Goal: Task Accomplishment & Management: Use online tool/utility

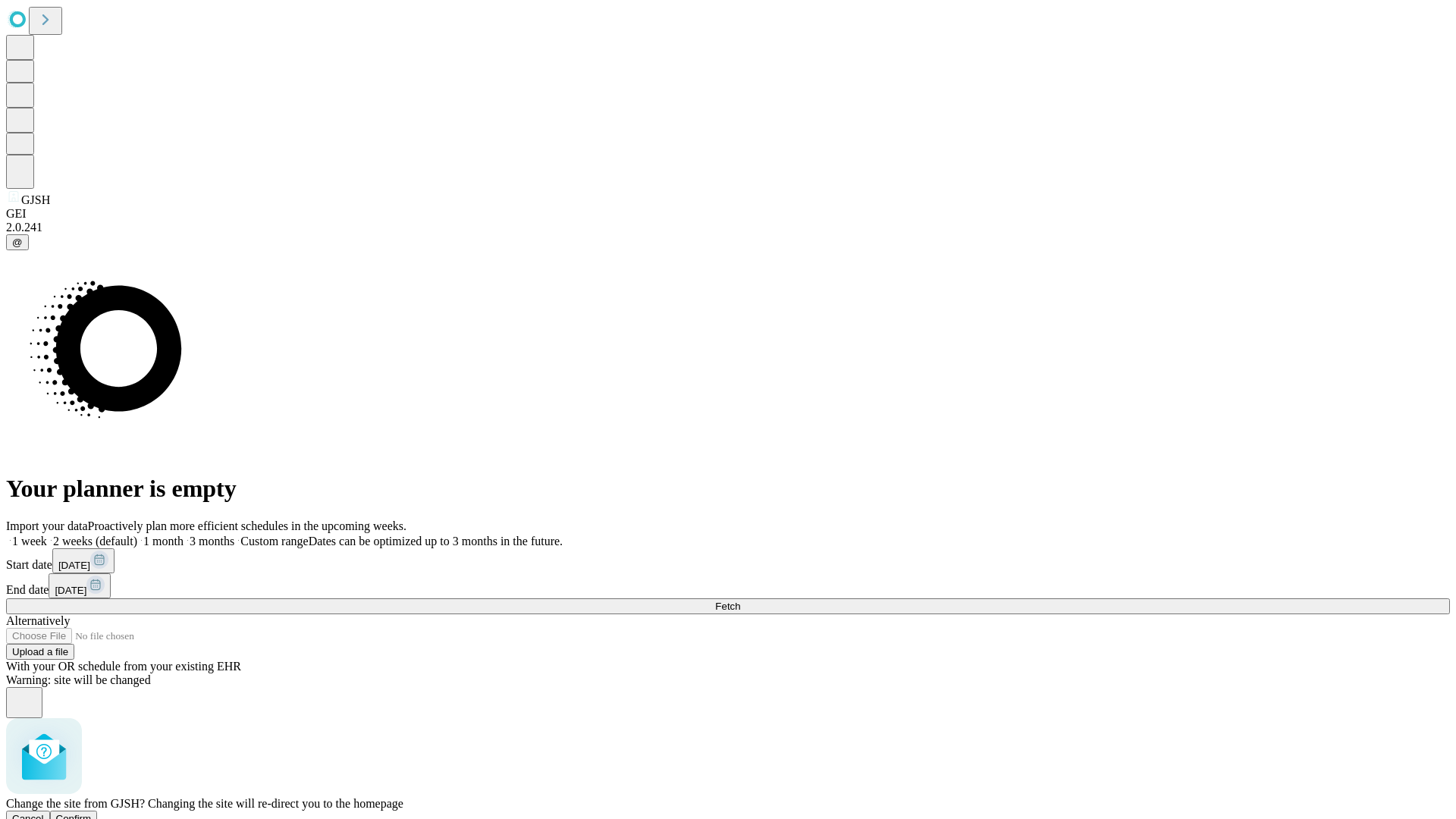
click at [92, 813] on span "Confirm" at bounding box center [73, 818] width 36 height 11
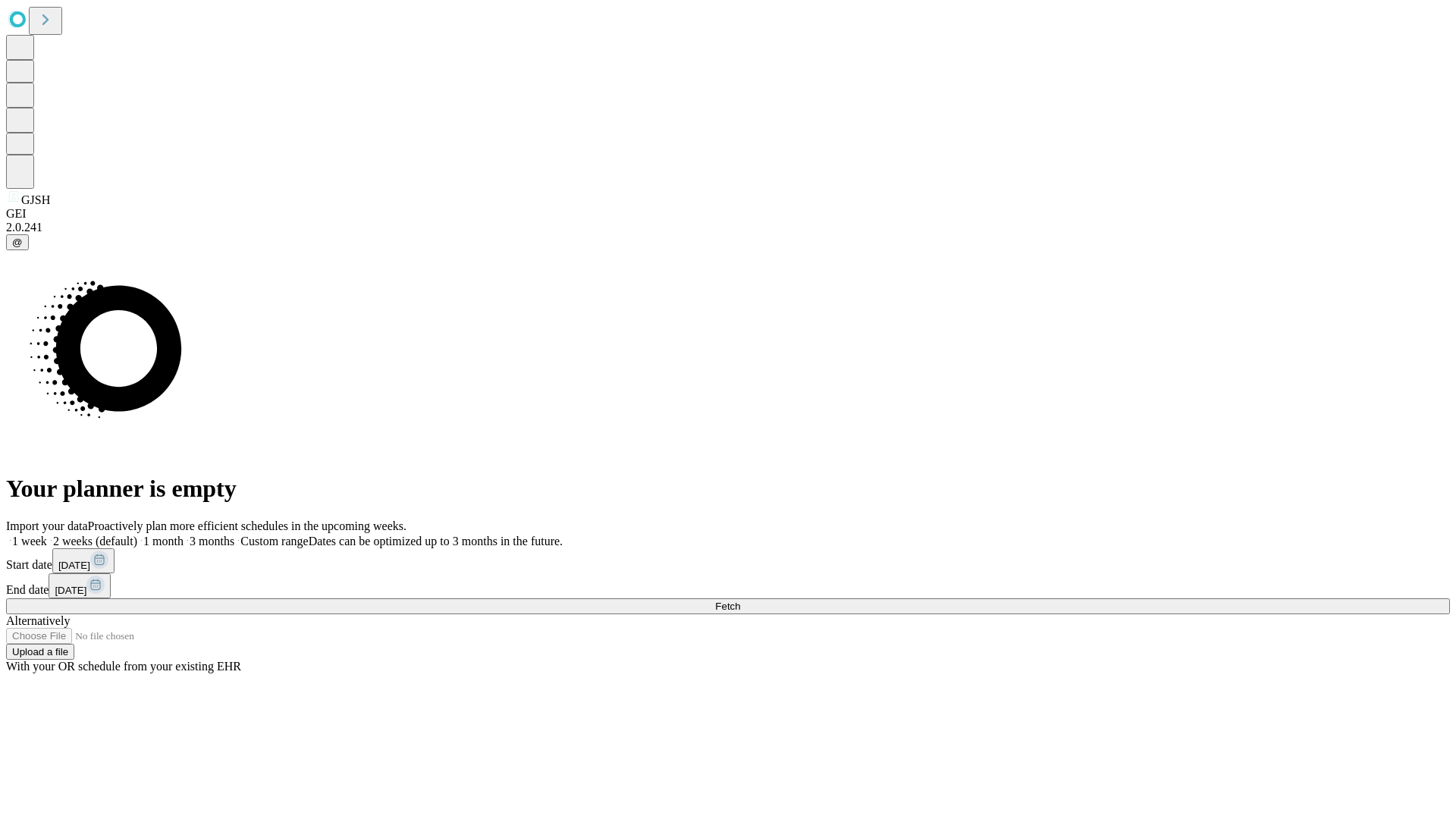
click at [47, 535] on label "1 week" at bounding box center [27, 541] width 41 height 13
click at [740, 600] on span "Fetch" at bounding box center [727, 606] width 25 height 11
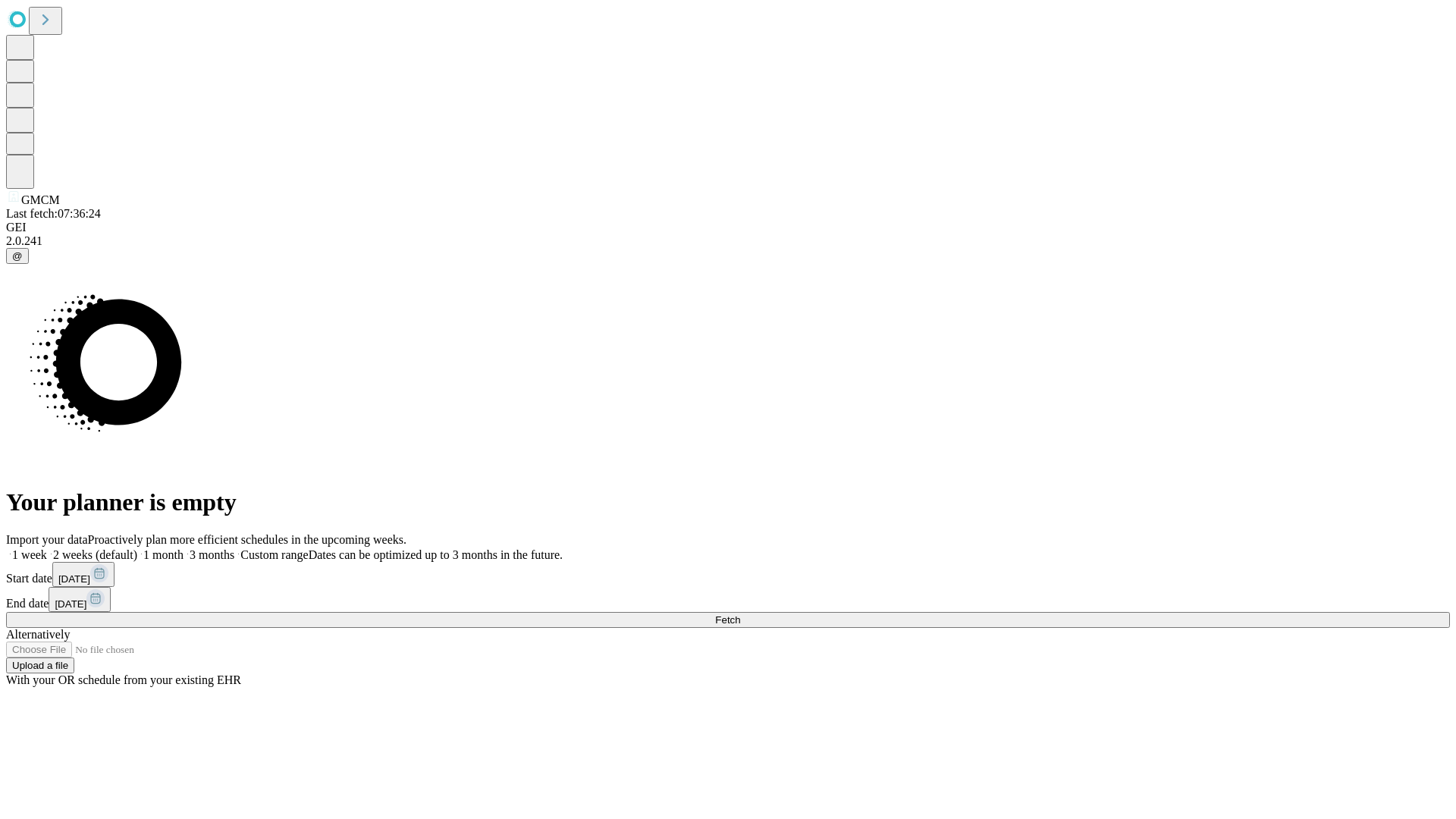
click at [47, 549] on label "1 week" at bounding box center [27, 555] width 41 height 13
click at [740, 614] on span "Fetch" at bounding box center [727, 620] width 25 height 11
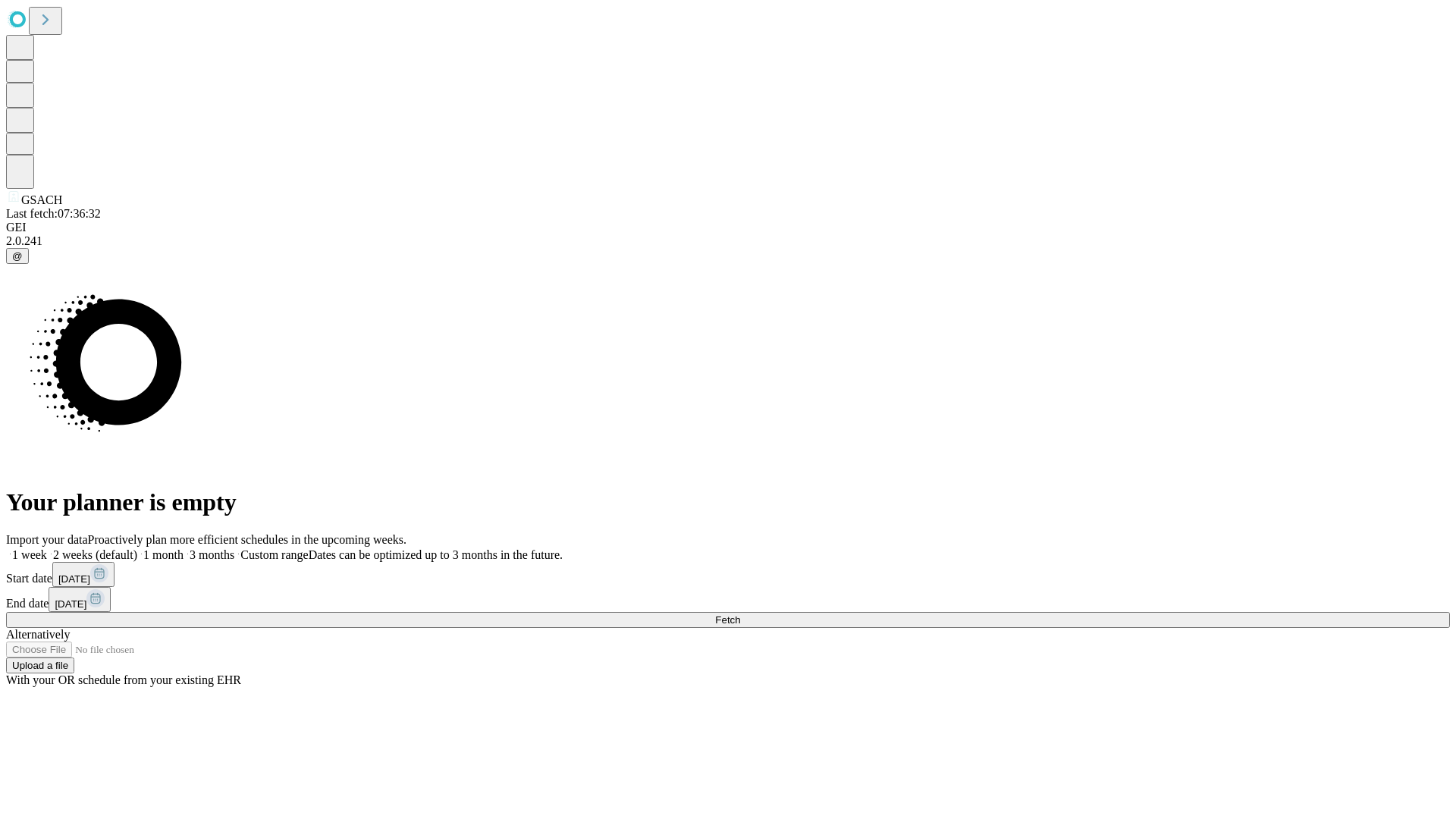
click at [47, 549] on label "1 week" at bounding box center [27, 555] width 41 height 13
click at [740, 614] on span "Fetch" at bounding box center [727, 620] width 25 height 11
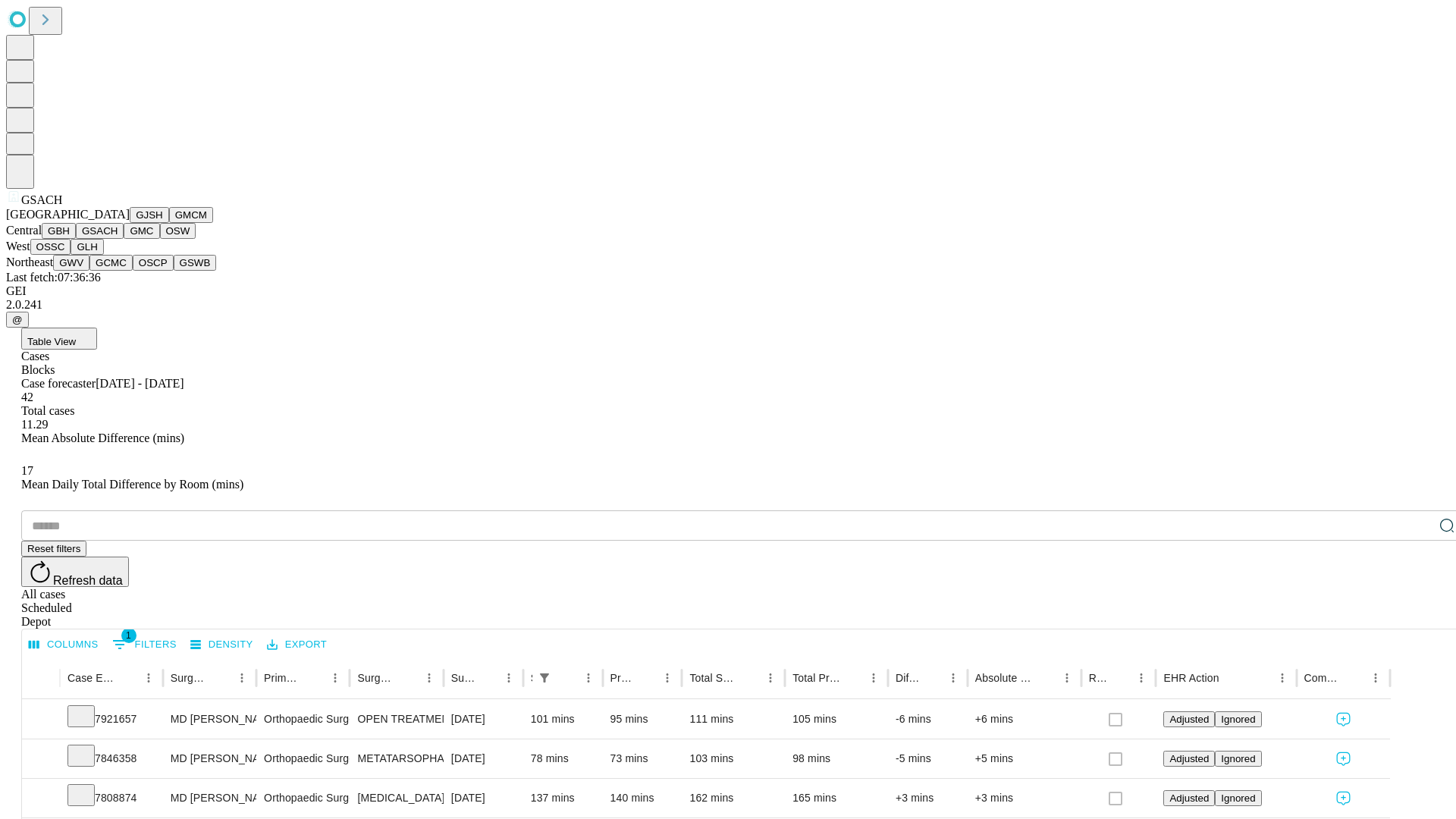
click at [124, 239] on button "GMC" at bounding box center [141, 231] width 36 height 16
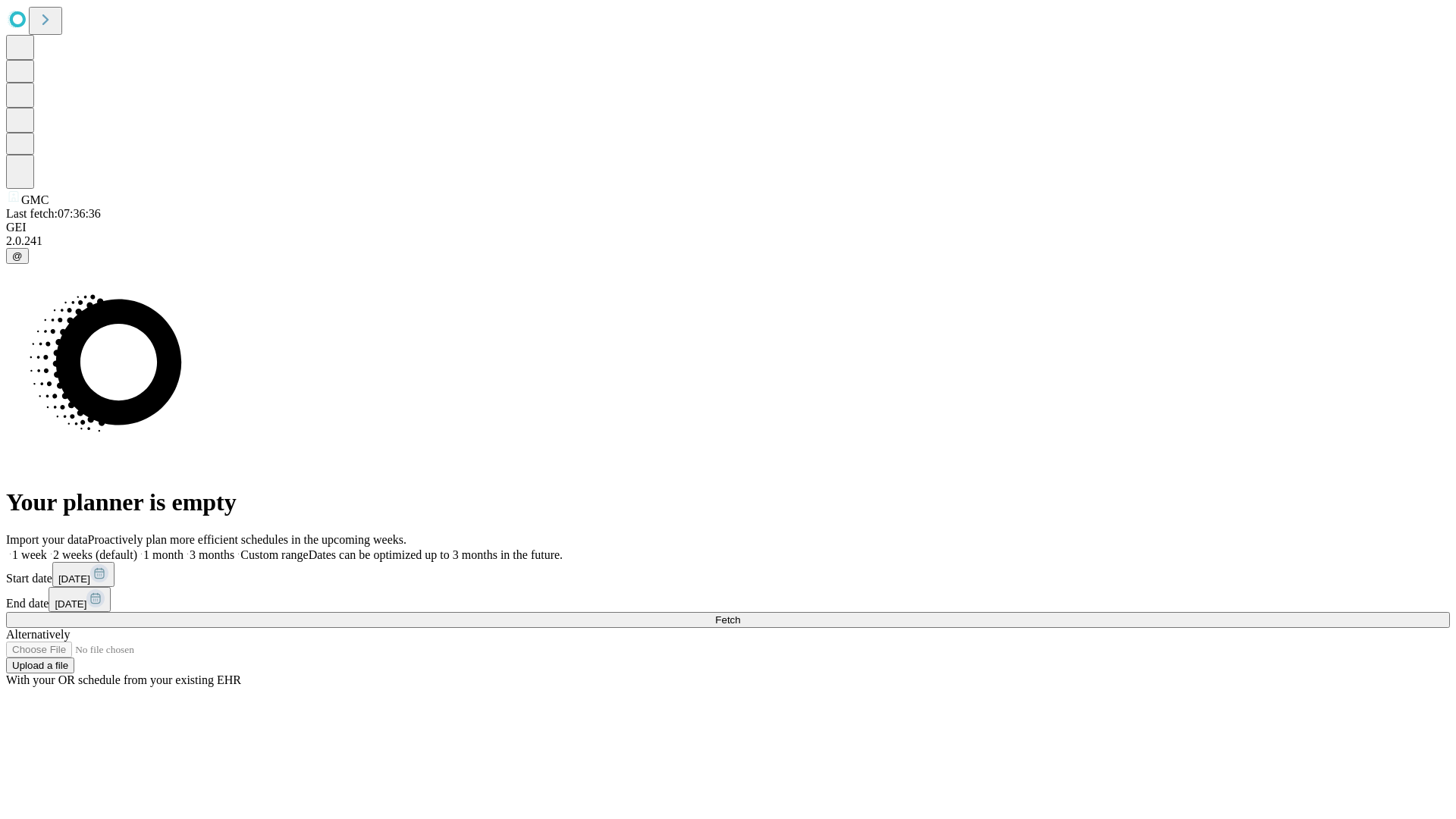
click at [47, 549] on label "1 week" at bounding box center [27, 555] width 41 height 13
click at [740, 614] on span "Fetch" at bounding box center [727, 620] width 25 height 11
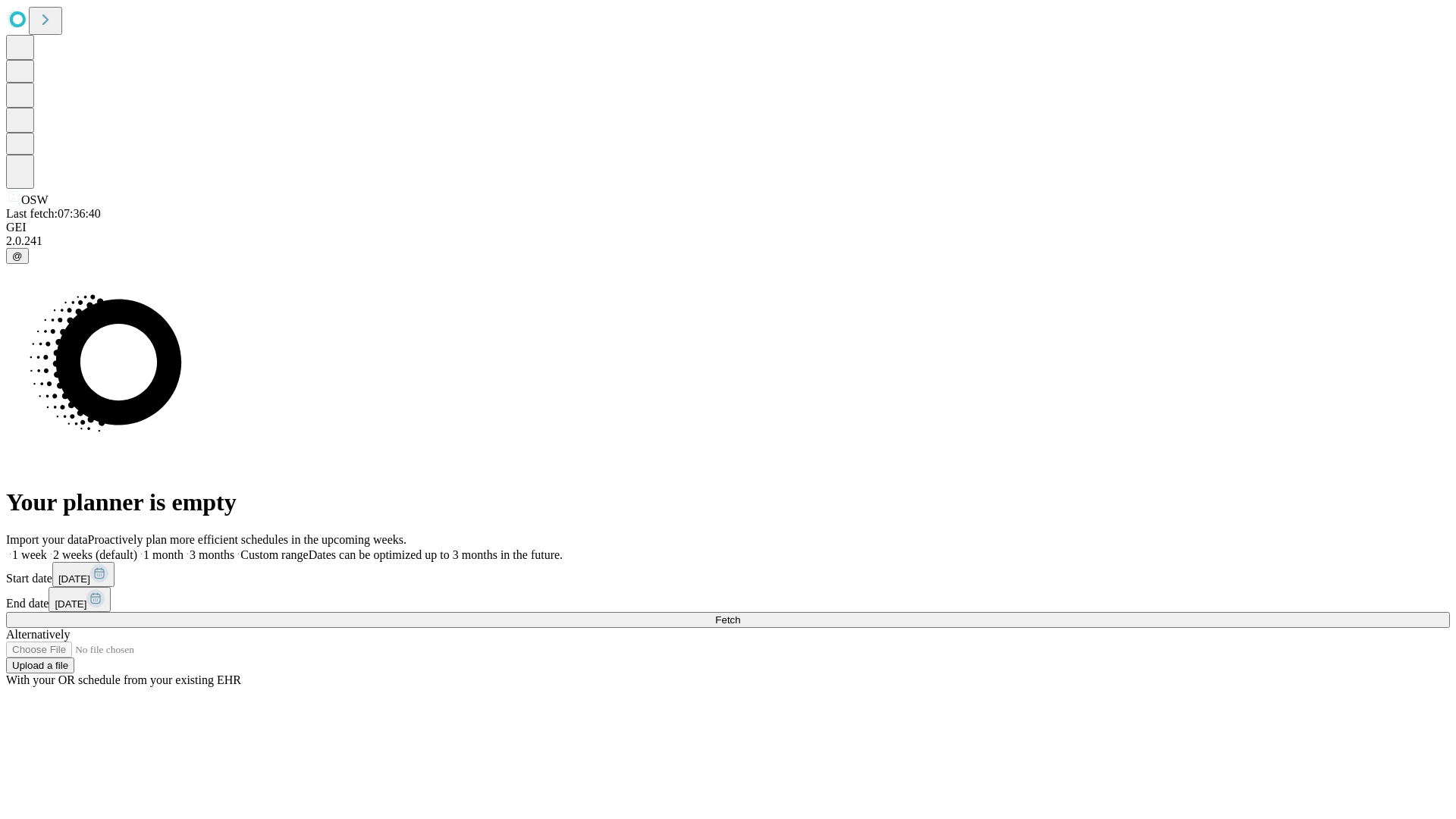
click at [47, 549] on label "1 week" at bounding box center [27, 555] width 41 height 13
click at [740, 614] on span "Fetch" at bounding box center [727, 620] width 25 height 11
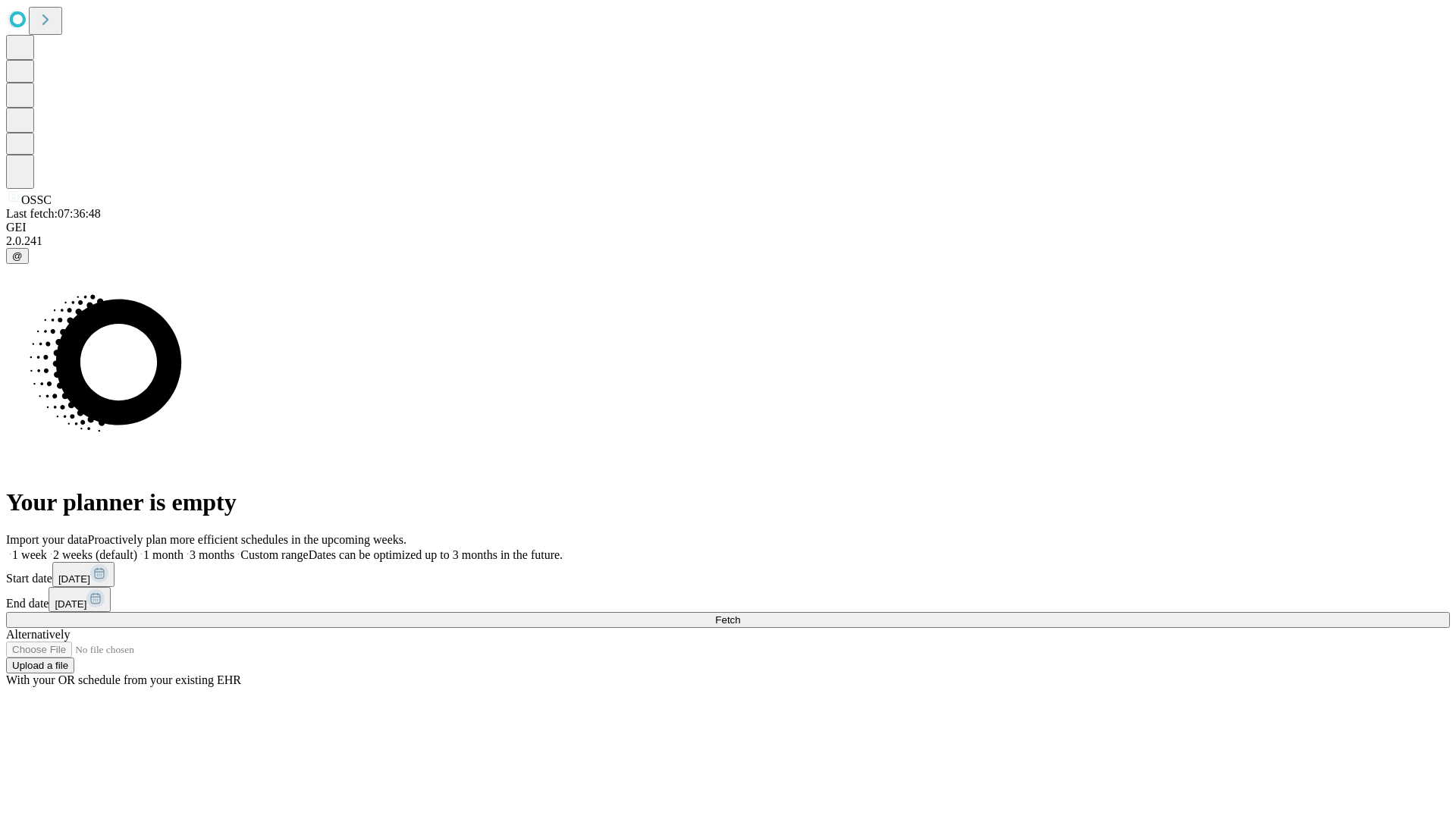
click at [47, 549] on label "1 week" at bounding box center [27, 555] width 41 height 13
click at [740, 614] on span "Fetch" at bounding box center [727, 620] width 25 height 11
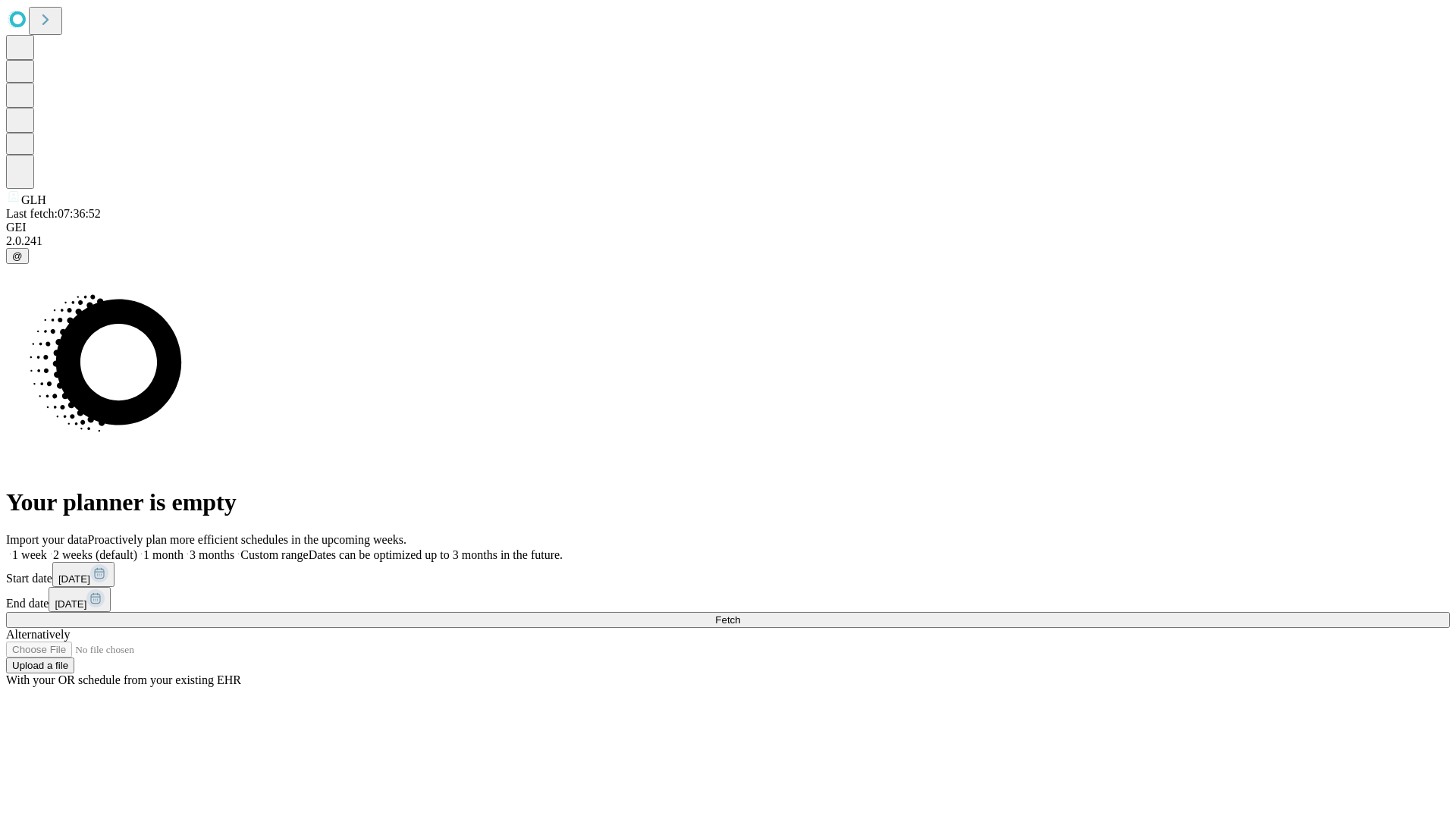
click at [47, 549] on label "1 week" at bounding box center [27, 555] width 41 height 13
click at [740, 614] on span "Fetch" at bounding box center [727, 620] width 25 height 11
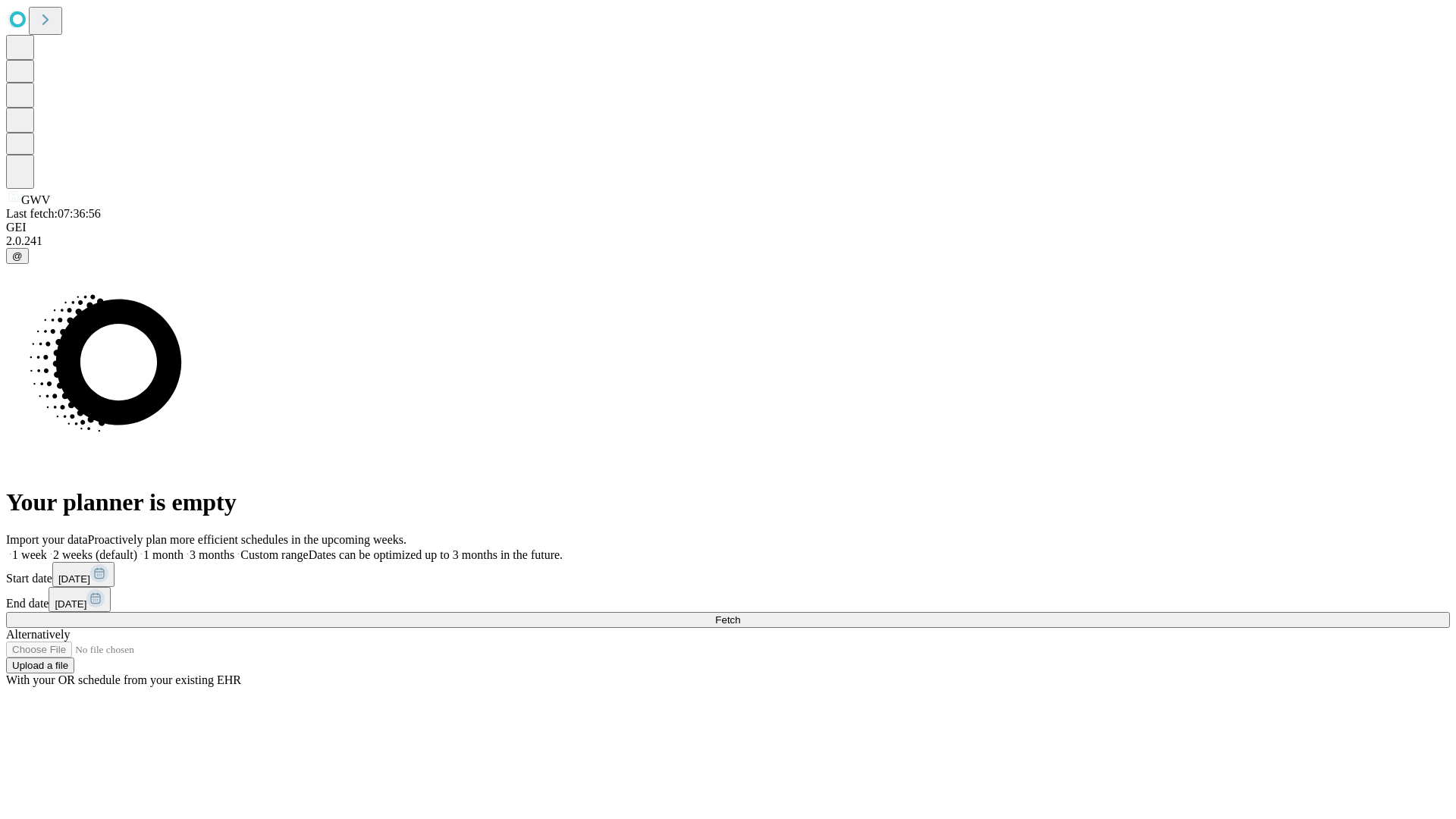
click at [47, 549] on label "1 week" at bounding box center [27, 555] width 41 height 13
click at [740, 614] on span "Fetch" at bounding box center [727, 620] width 25 height 11
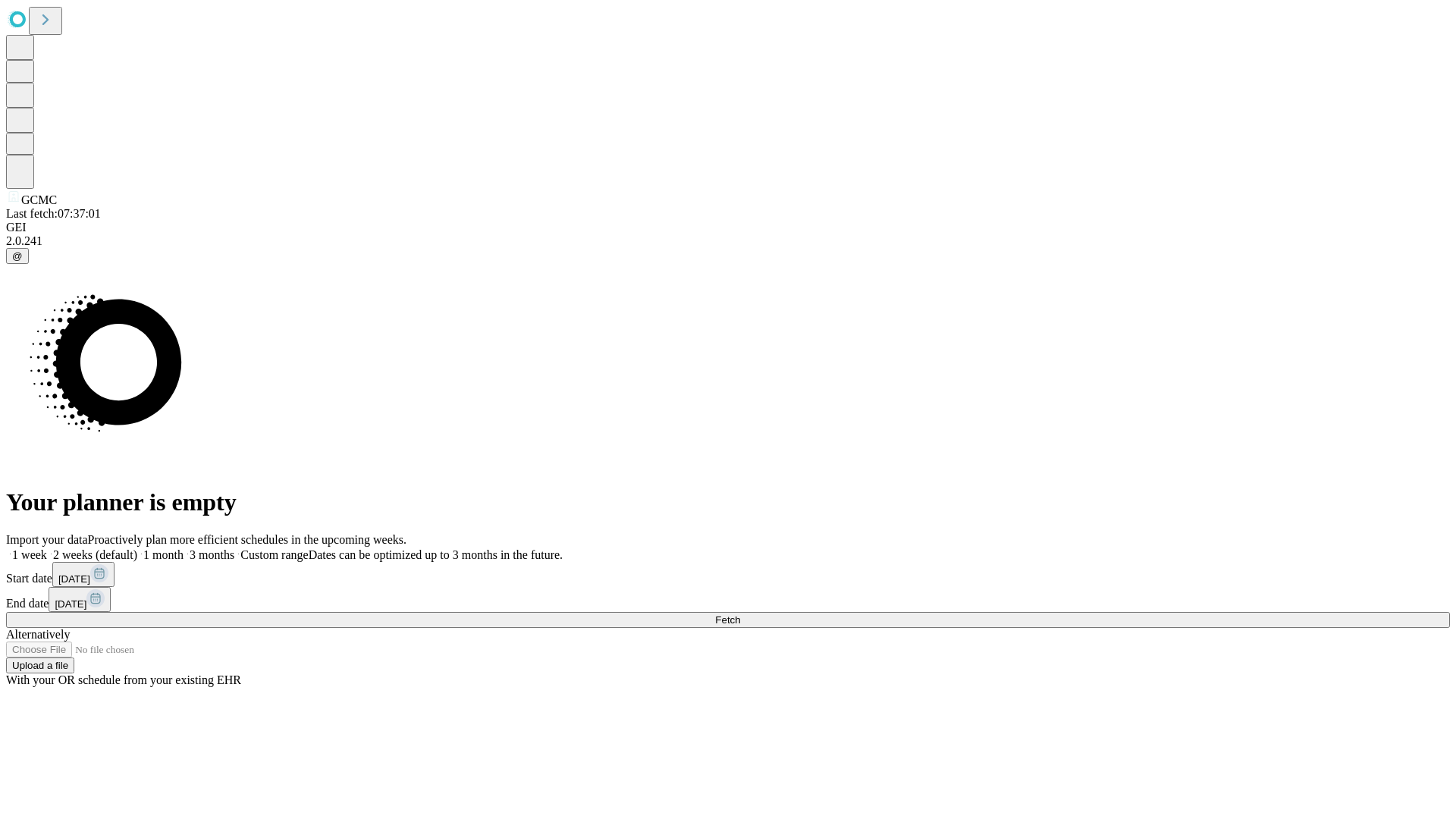
click at [47, 549] on label "1 week" at bounding box center [27, 555] width 41 height 13
click at [740, 614] on span "Fetch" at bounding box center [727, 620] width 25 height 11
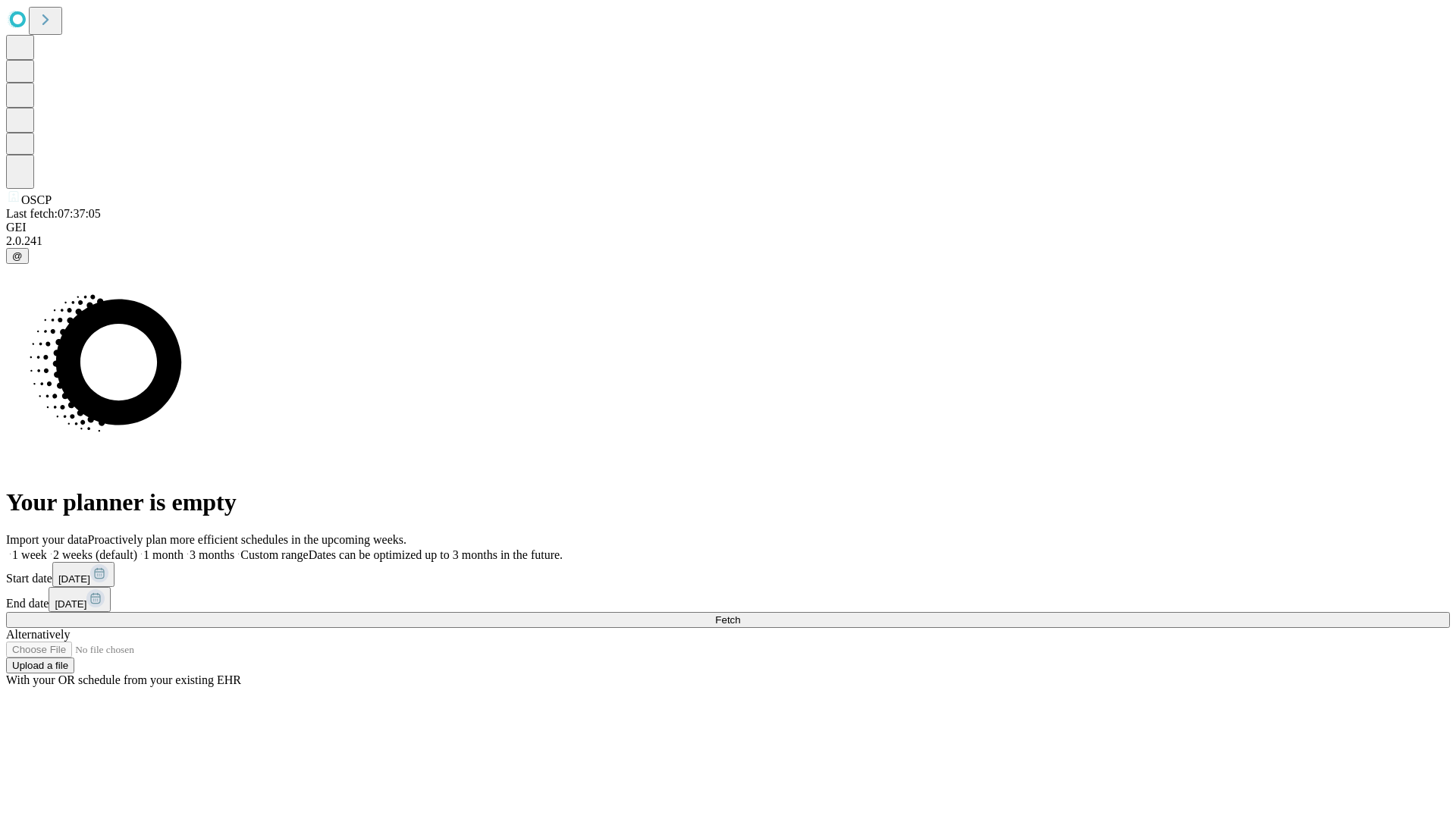
click at [47, 549] on label "1 week" at bounding box center [27, 555] width 41 height 13
click at [740, 614] on span "Fetch" at bounding box center [727, 620] width 25 height 11
